Goal: Information Seeking & Learning: Learn about a topic

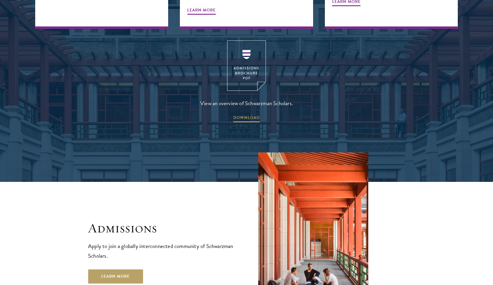
scroll to position [959, 0]
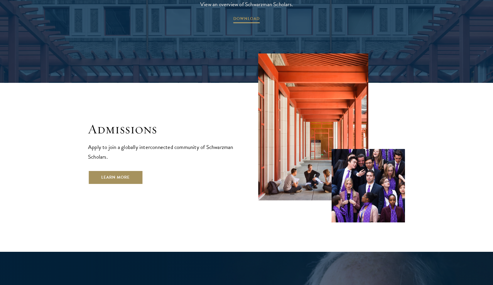
click at [117, 170] on link "Learn More" at bounding box center [115, 177] width 55 height 14
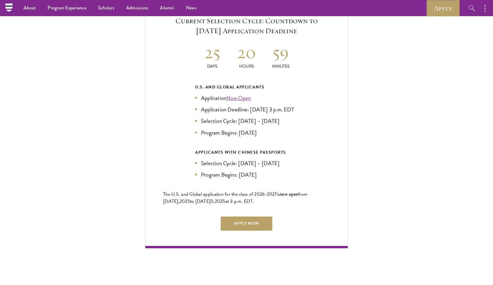
scroll to position [1273, 0]
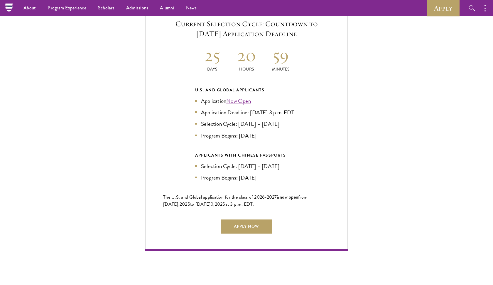
click at [237, 97] on link "Now Open" at bounding box center [238, 101] width 25 height 9
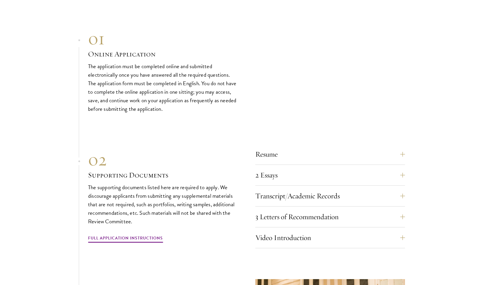
scroll to position [1935, 0]
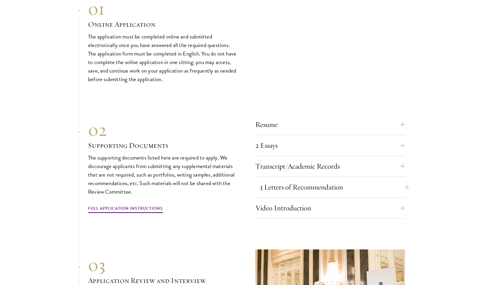
click at [337, 180] on button "3 Letters of Recommendation" at bounding box center [335, 187] width 150 height 14
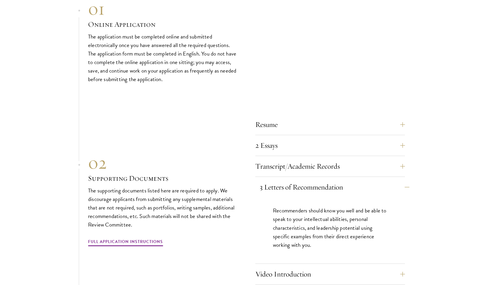
click at [336, 180] on button "3 Letters of Recommendation" at bounding box center [335, 187] width 150 height 14
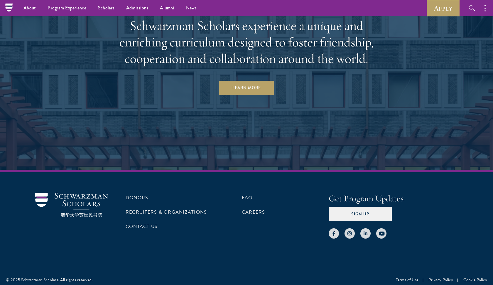
scroll to position [3033, 0]
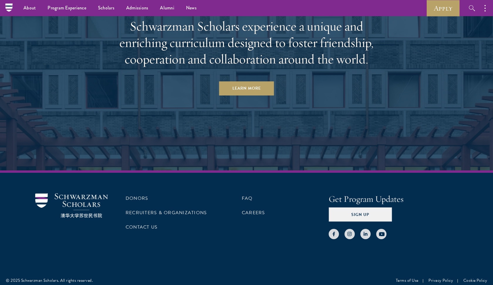
click at [256, 210] on ul "FAQ Careers" at bounding box center [285, 216] width 87 height 46
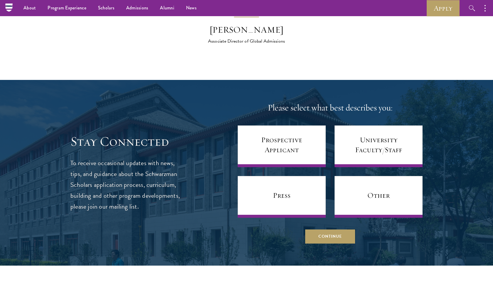
scroll to position [2380, 0]
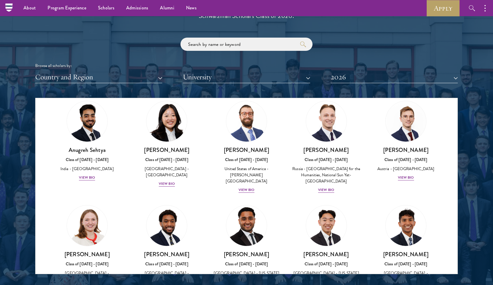
scroll to position [2364, 0]
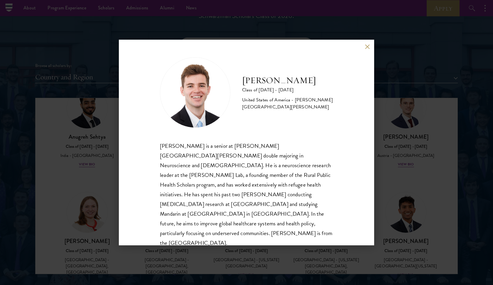
click at [95, 225] on div "[PERSON_NAME] Class of [DATE] - [DATE] [GEOGRAPHIC_DATA] - [PERSON_NAME][GEOGRA…" at bounding box center [246, 142] width 493 height 285
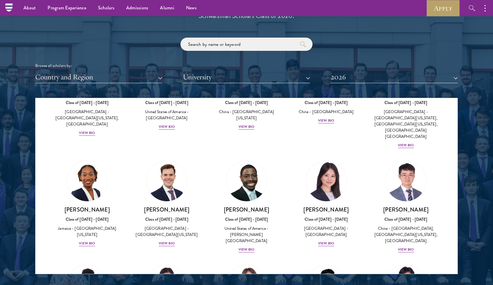
scroll to position [2723, 0]
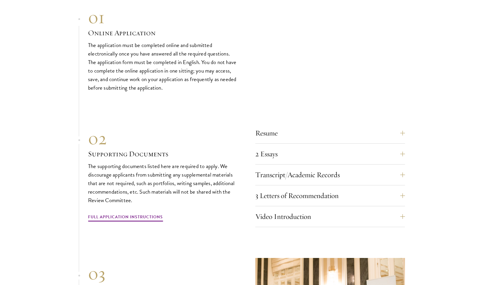
scroll to position [1926, 0]
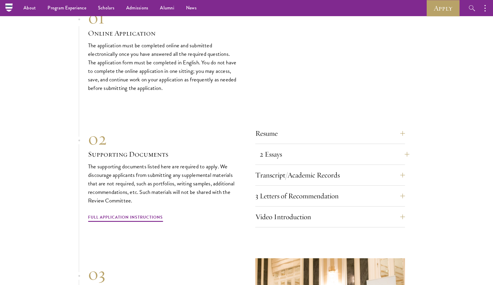
click at [404, 147] on button "2 Essays" at bounding box center [335, 154] width 150 height 14
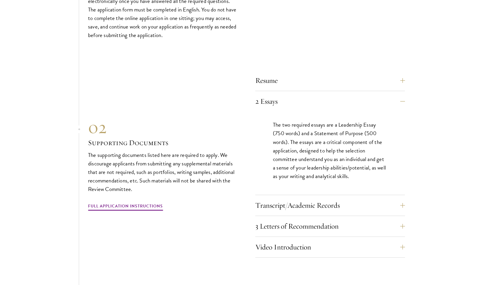
scroll to position [2045, 0]
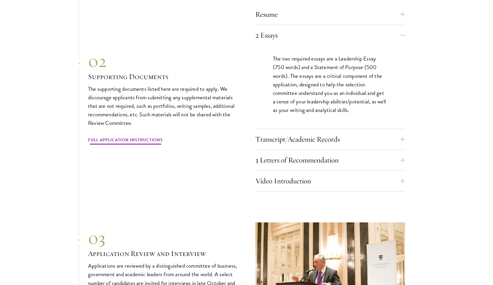
click at [139, 136] on link "Full Application Instructions" at bounding box center [125, 140] width 75 height 9
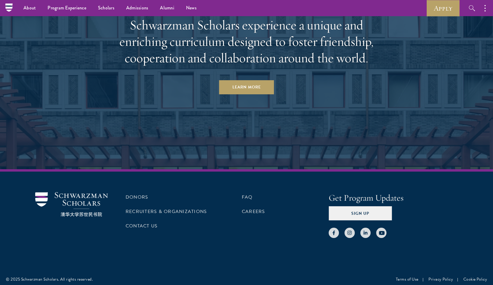
scroll to position [3116, 0]
